Goal: Task Accomplishment & Management: Contribute content

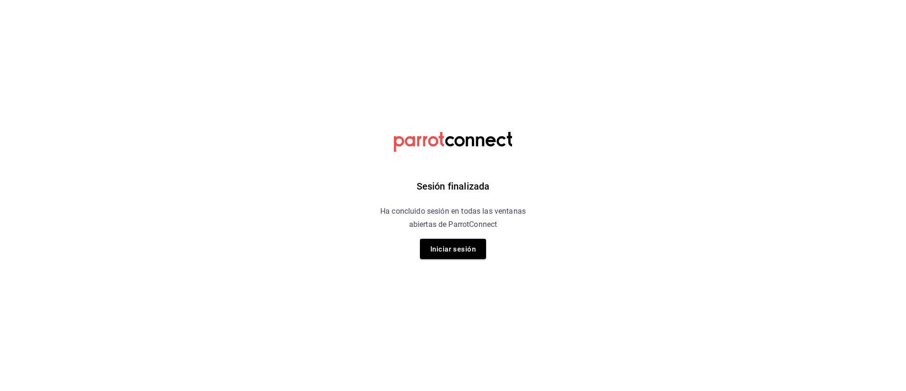
click at [706, 0] on html "Sesión finalizada Ha concluido sesión en todas las ventanas abiertas de ParrotC…" at bounding box center [453, 0] width 906 height 0
click at [447, 251] on font "Iniciar sesión" at bounding box center [452, 249] width 45 height 9
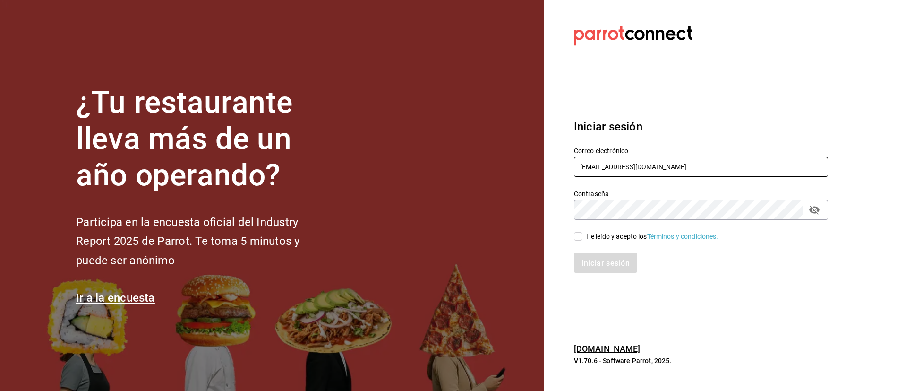
click at [684, 175] on input "jesus0224120@gmail.com" at bounding box center [701, 167] width 254 height 20
drag, startPoint x: 678, startPoint y: 170, endPoint x: 532, endPoint y: 213, distance: 151.9
click at [532, 213] on div "¿Tu restaurante lleva más de un año operando? Participa en la encuesta oficial …" at bounding box center [453, 195] width 906 height 391
type input "gn79965@icloud.com"
click at [587, 239] on font "He leído y acepto los" at bounding box center [616, 236] width 61 height 8
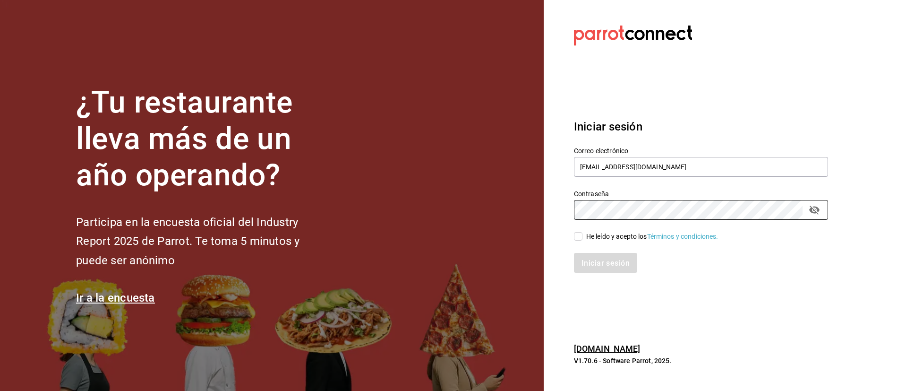
click at [583, 239] on input "He leído y acepto los Términos y condiciones." at bounding box center [578, 236] width 9 height 9
checkbox input "true"
click at [616, 251] on div "Iniciar sesión" at bounding box center [696, 256] width 266 height 31
click at [626, 268] on button "Iniciar sesión" at bounding box center [606, 263] width 64 height 20
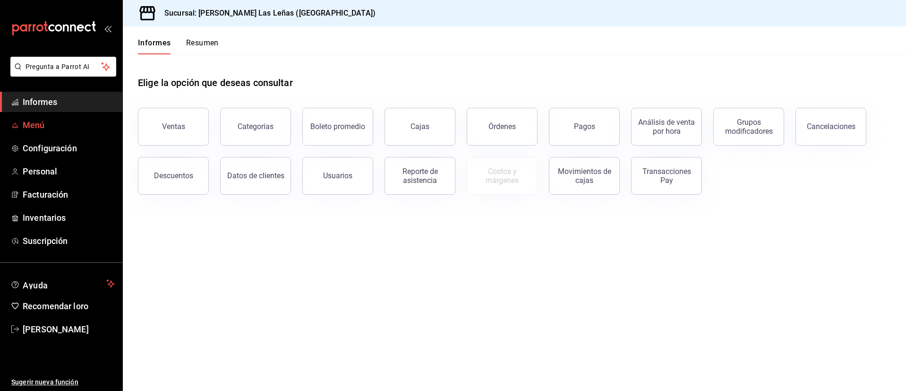
click at [43, 130] on span "Menú" at bounding box center [69, 125] width 92 height 13
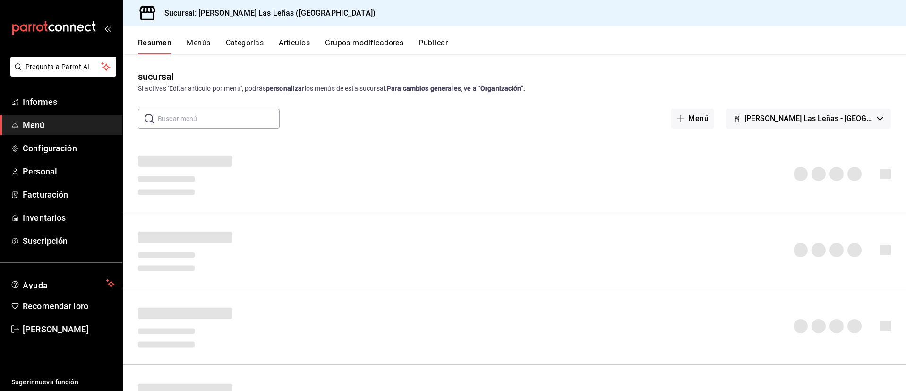
click at [237, 40] on font "Categorías" at bounding box center [245, 42] width 38 height 9
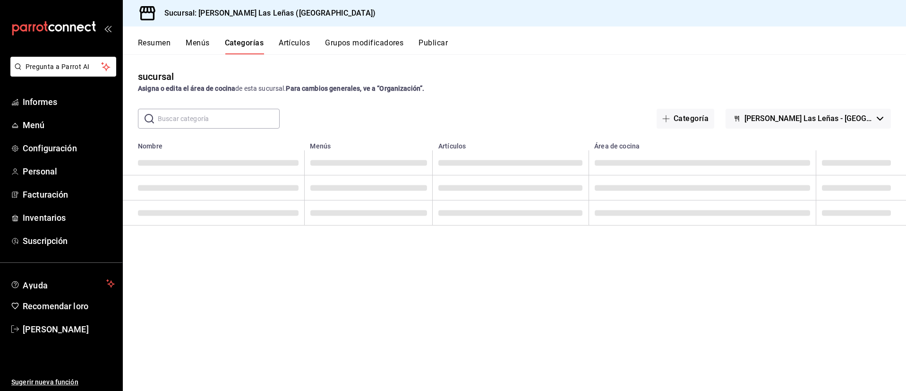
click at [301, 49] on button "Artículos" at bounding box center [294, 46] width 31 height 17
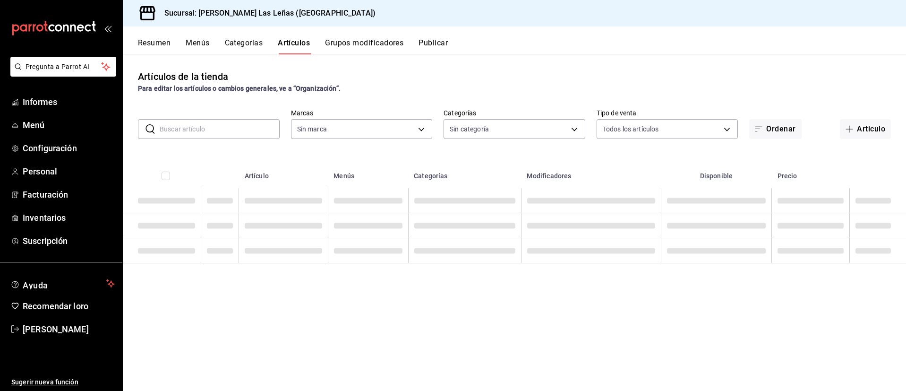
type input "fdfa05f9-8ea7-4368-ad04-fbd6ae7f73f5"
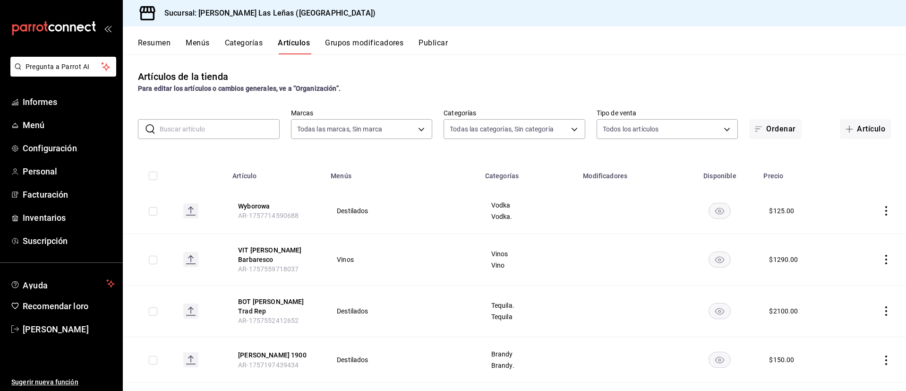
type input "51325ac9-5f46-4a64-a544-9de9a0a01f07,df633d89-7015-4477-8b90-425007523993,1470d…"
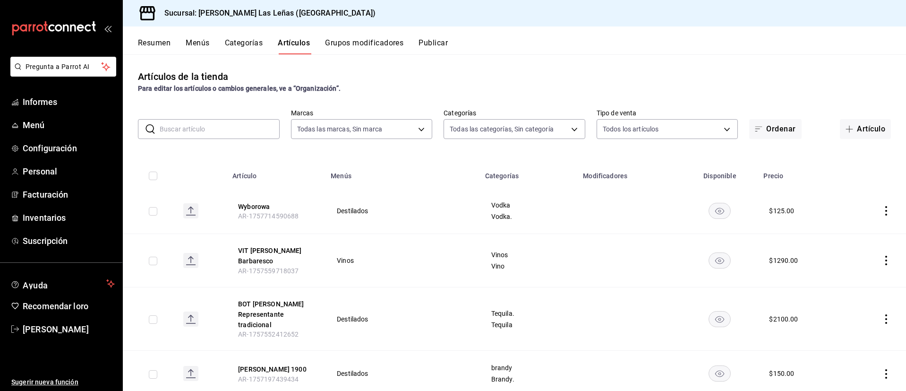
click at [194, 131] on input "text" at bounding box center [220, 129] width 120 height 19
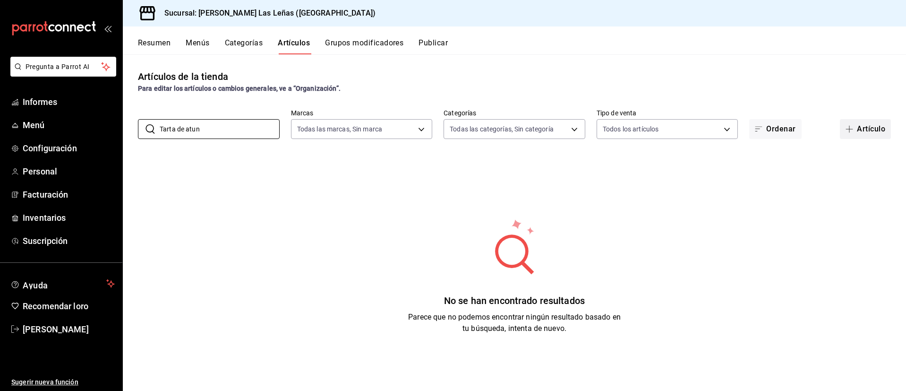
type input "Tarta de atun"
click at [851, 138] on button "Artículo" at bounding box center [865, 129] width 51 height 20
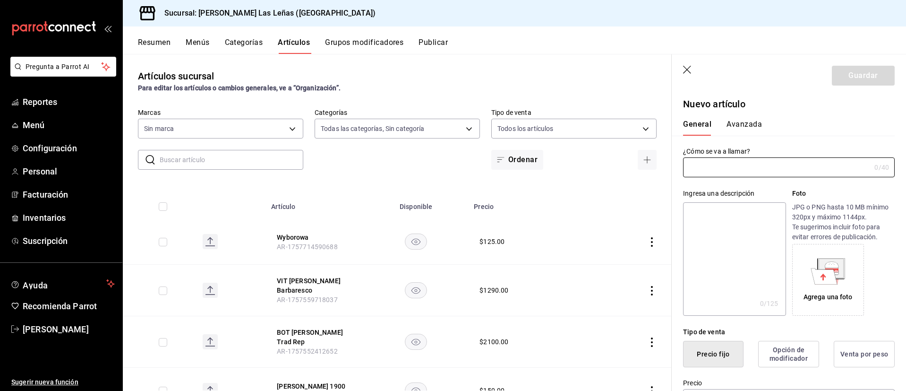
type input "51325ac9-5f46-4a64-a544-9de9a0a01f07,df633d89-7015-4477-8b90-425007523993,1470d…"
type input "fdfa05f9-8ea7-4368-ad04-fbd6ae7f73f5"
type input "t"
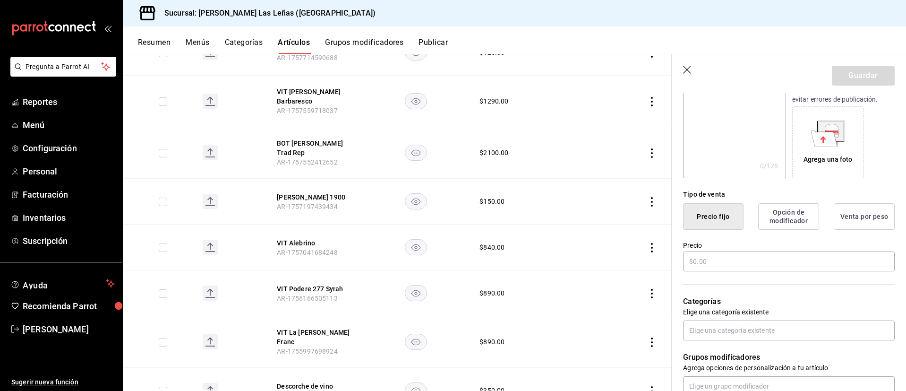
scroll to position [142, 0]
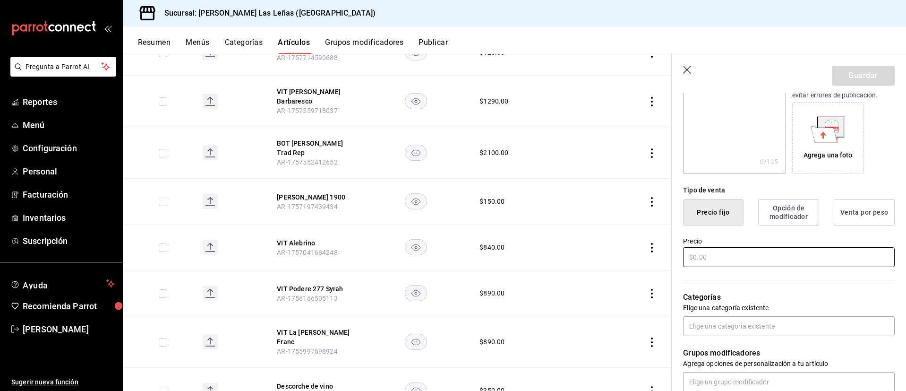
type input "Taretar de atun"
click at [750, 253] on input "text" at bounding box center [789, 257] width 212 height 20
type input "$157.00"
click at [729, 342] on div "Grupos modificadores Agrega opciones de personalización a tu artículo" at bounding box center [783, 364] width 223 height 56
click at [729, 336] on div "Grupos modificadores Agrega opciones de personalización a tu artículo" at bounding box center [783, 364] width 223 height 56
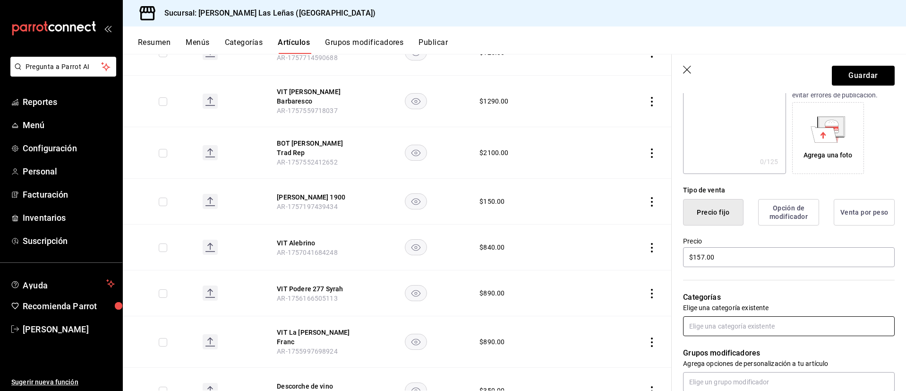
click at [730, 331] on input "text" at bounding box center [789, 326] width 212 height 20
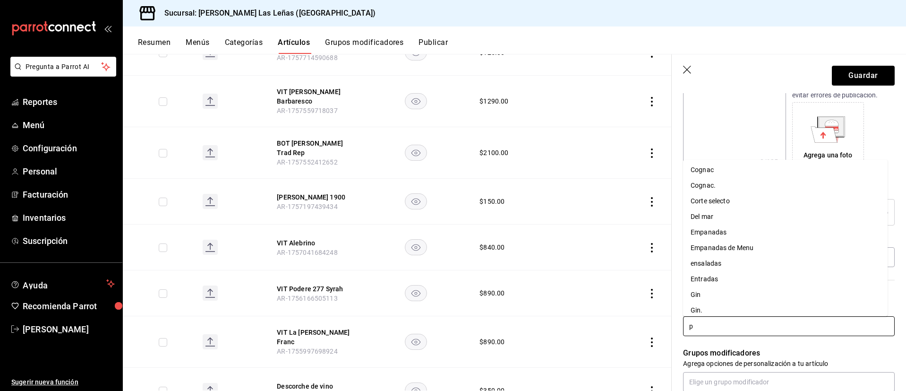
scroll to position [0, 0]
type input "para"
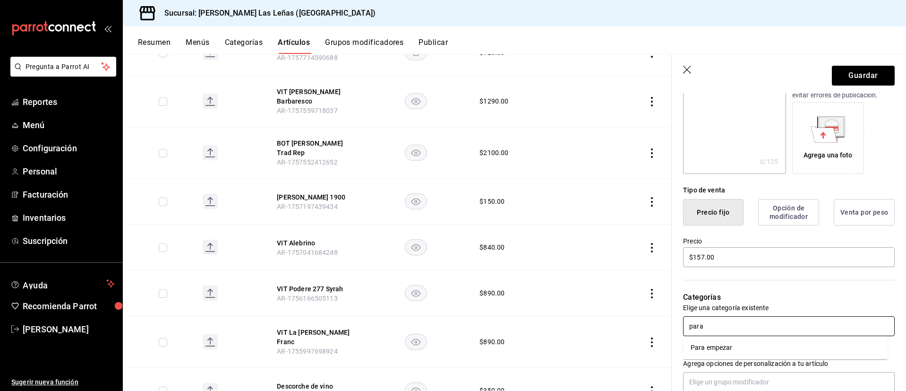
click at [738, 350] on li "Para empezar" at bounding box center [785, 348] width 205 height 16
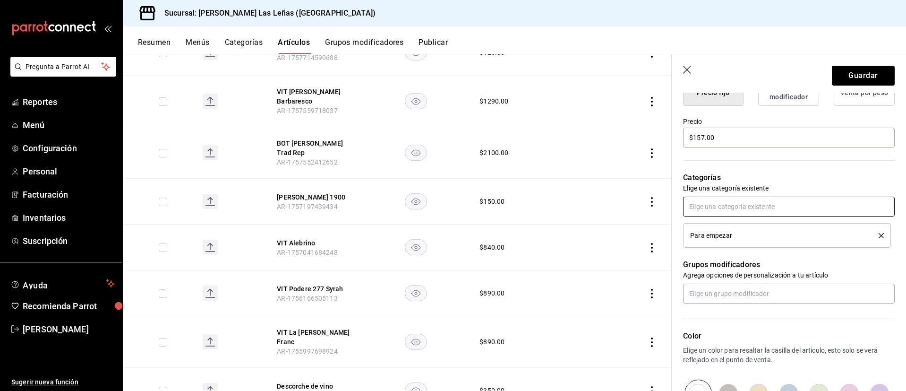
scroll to position [284, 0]
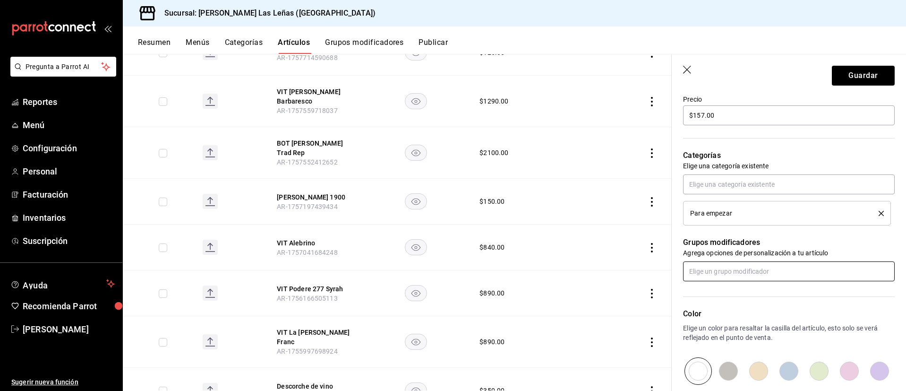
click at [742, 275] on input "text" at bounding box center [789, 271] width 212 height 20
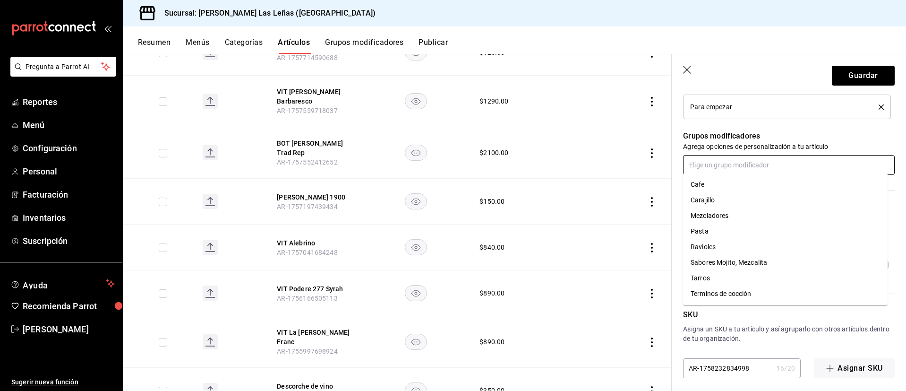
scroll to position [396, 0]
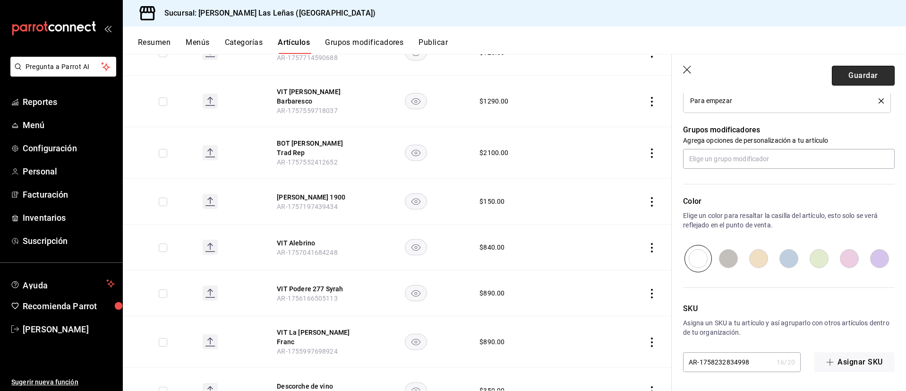
click at [860, 68] on button "Guardar" at bounding box center [863, 76] width 63 height 20
